Goal: Task Accomplishment & Management: Use online tool/utility

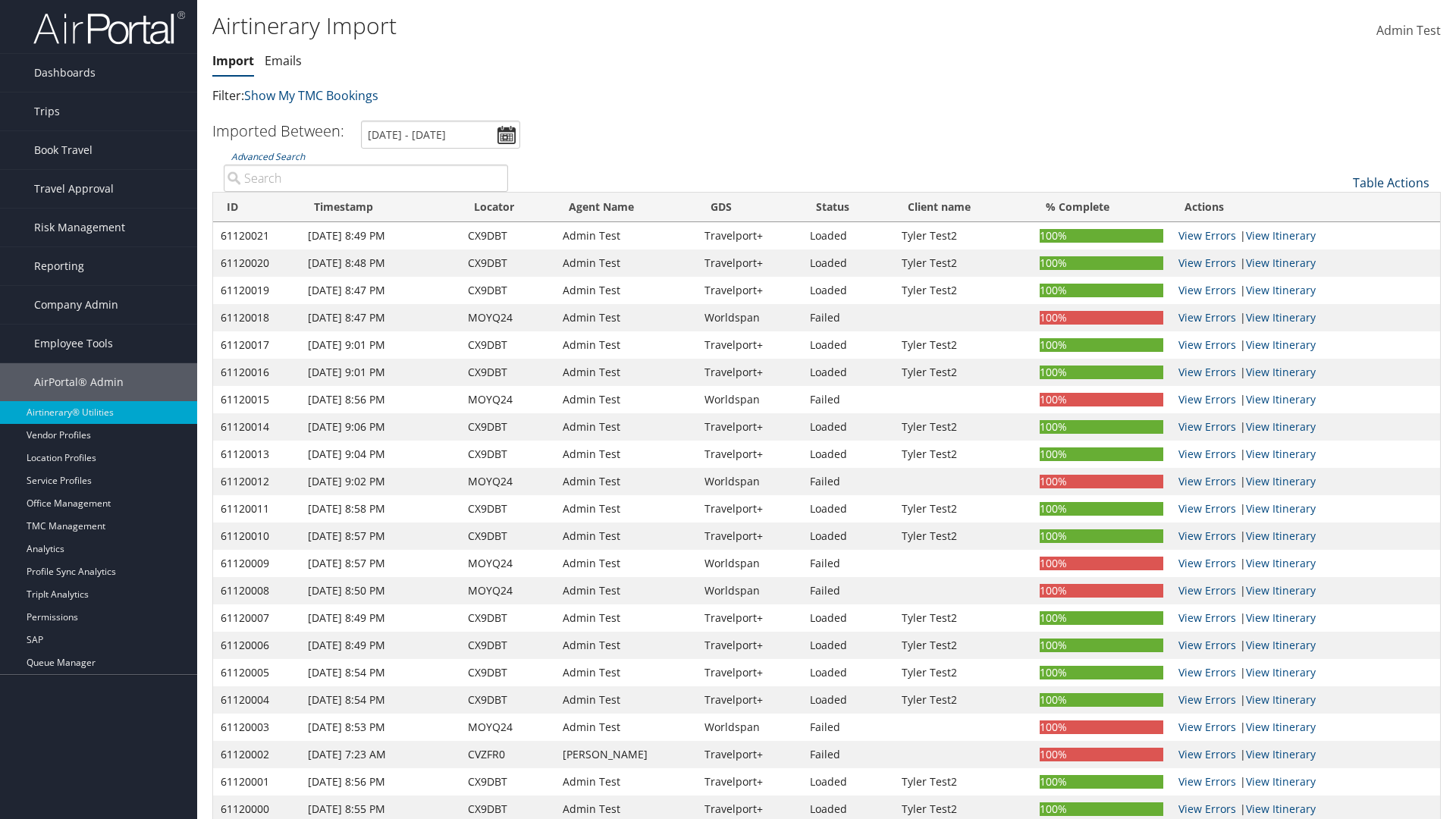
click at [1391, 183] on link "Table Actions" at bounding box center [1391, 182] width 77 height 16
click at [1340, 232] on link "Import Itinerary" at bounding box center [1340, 232] width 199 height 26
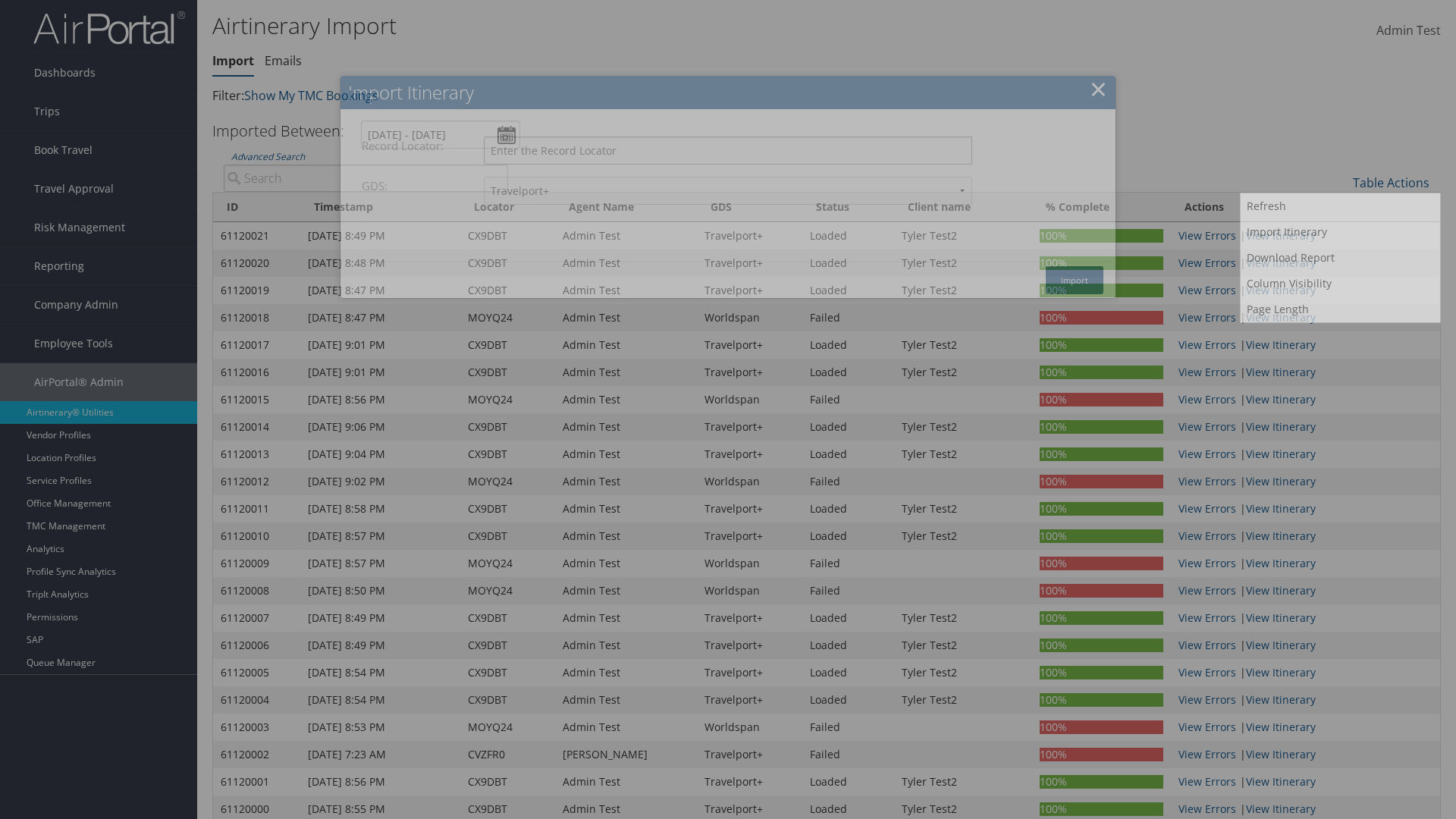
click at [728, 150] on input "Record Locator:" at bounding box center [728, 151] width 488 height 28
type input "CX9DBT"
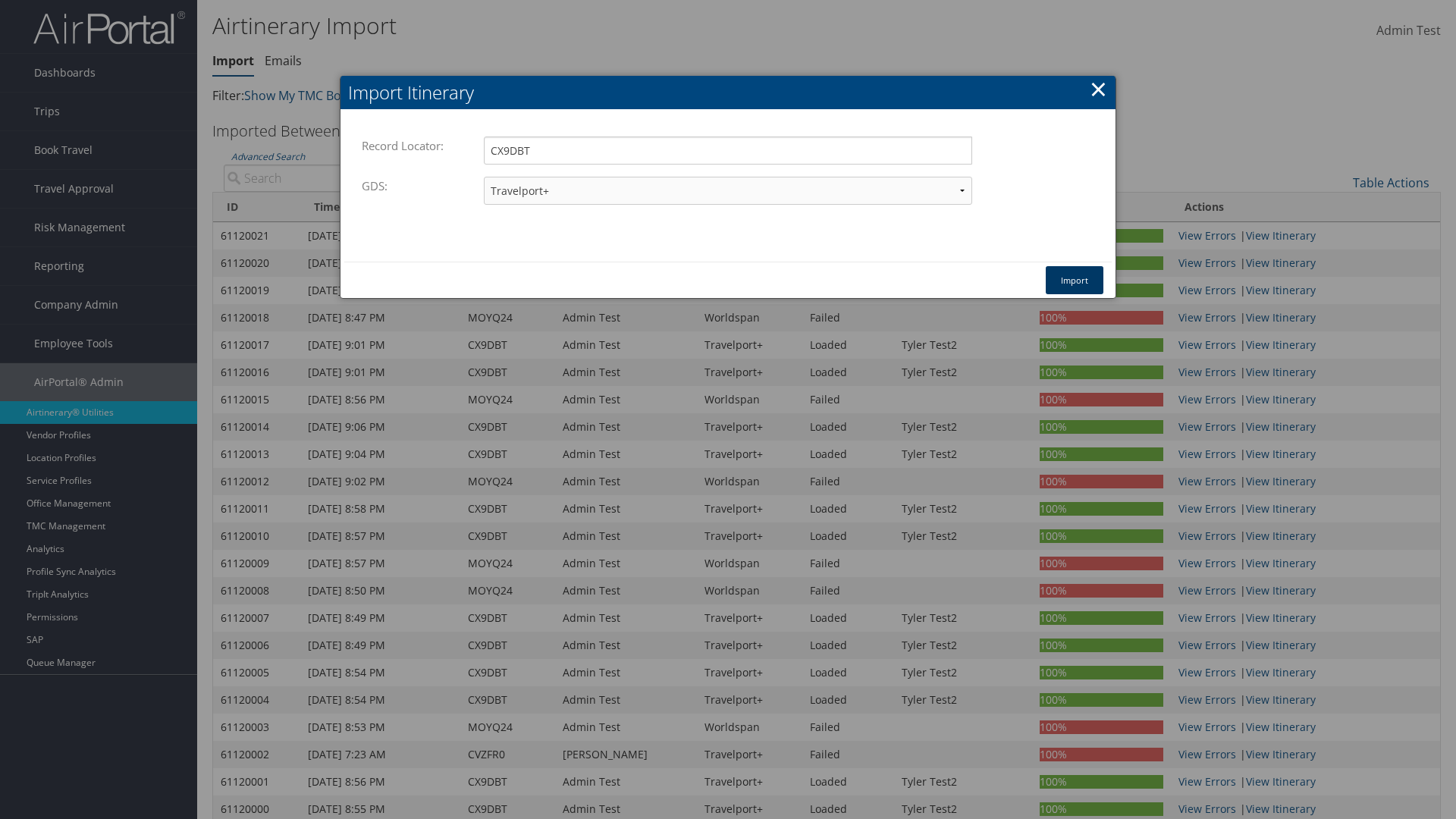
click at [1074, 280] on button "Import" at bounding box center [1074, 280] width 58 height 28
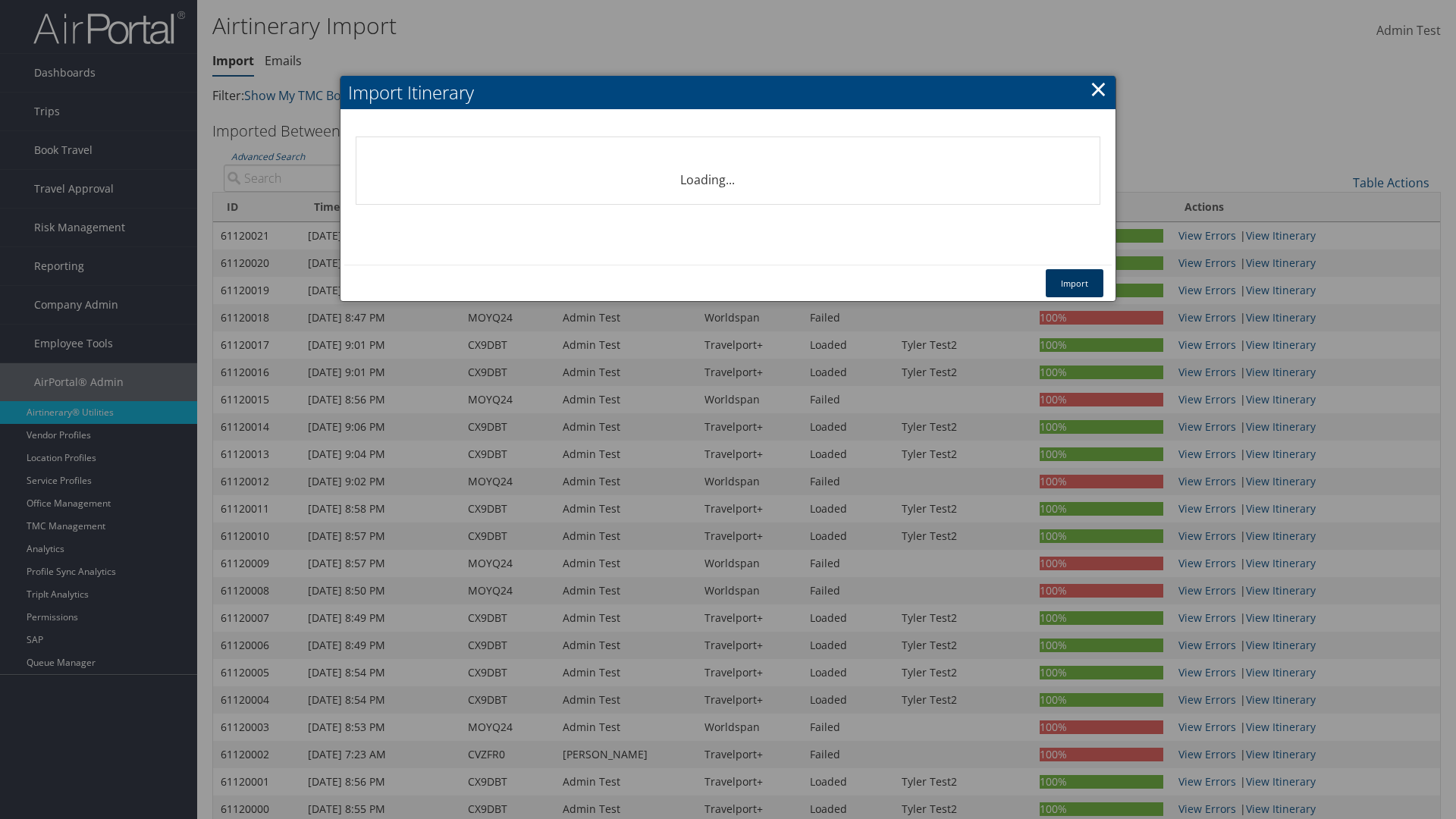
select select "1P"
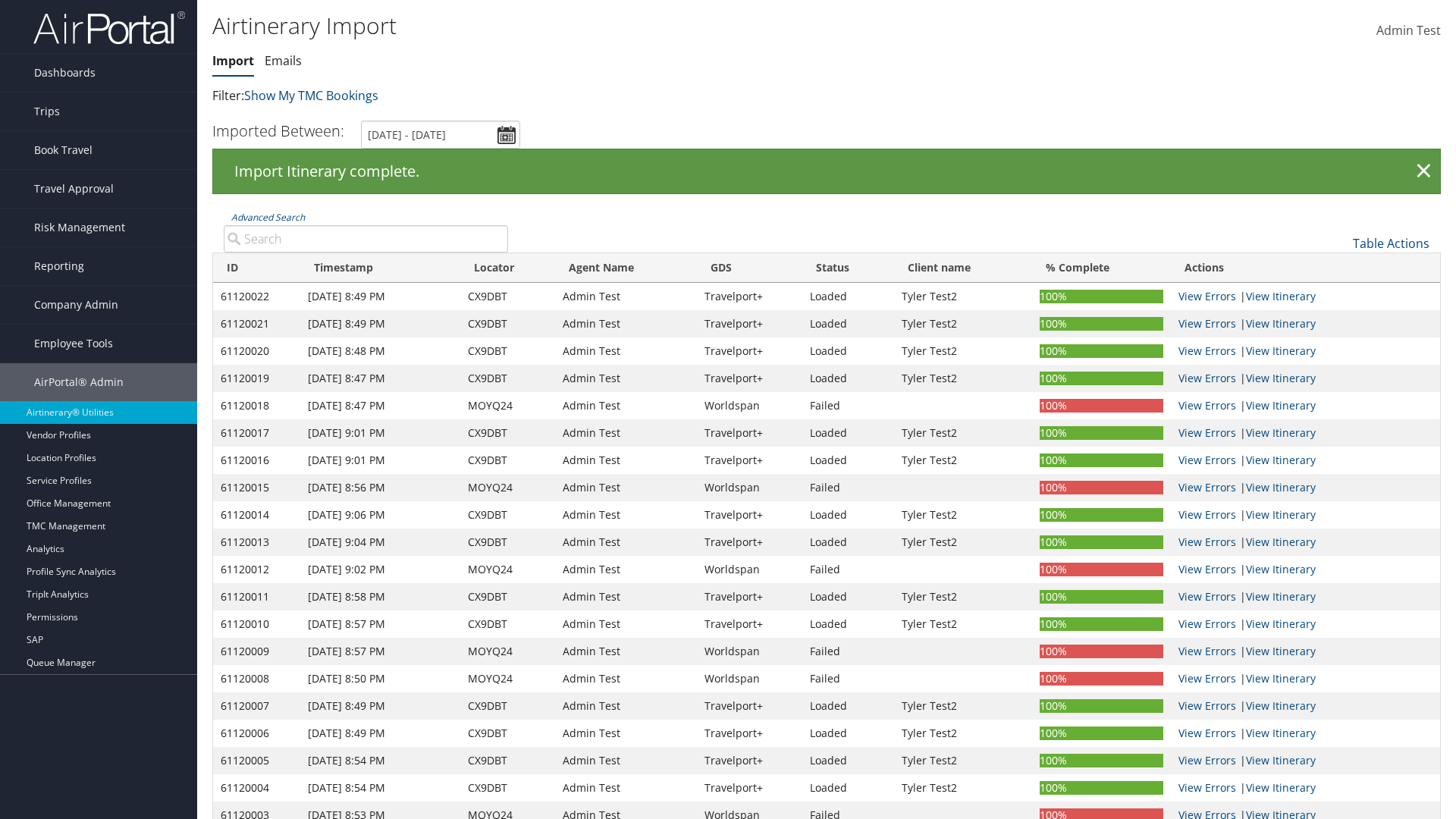
click at [365, 239] on input "Advanced Search" at bounding box center [365, 239] width 284 height 28
type input "CX9DBT"
